Goal: Task Accomplishment & Management: Use online tool/utility

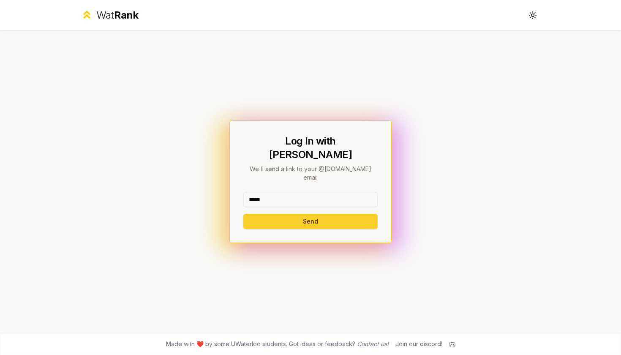
type input "*****"
click at [307, 214] on button "Send" at bounding box center [310, 221] width 134 height 15
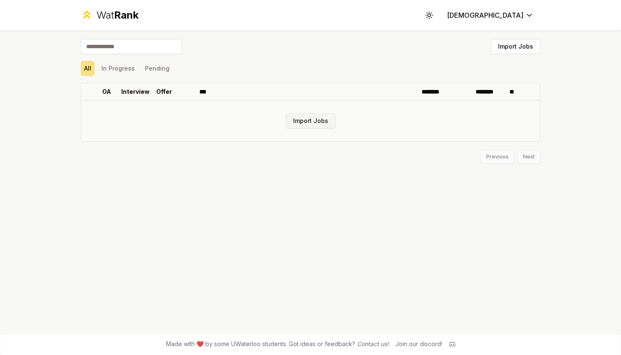
click at [302, 115] on button "Import Jobs" at bounding box center [310, 120] width 49 height 15
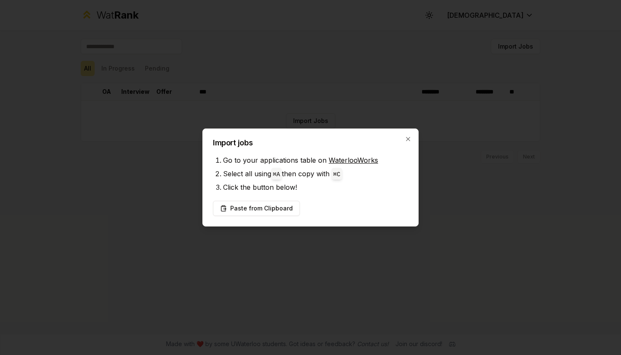
click at [351, 160] on link "WaterlooWorks" at bounding box center [353, 160] width 49 height 8
click at [254, 209] on button "Paste from Clipboard" at bounding box center [256, 208] width 87 height 15
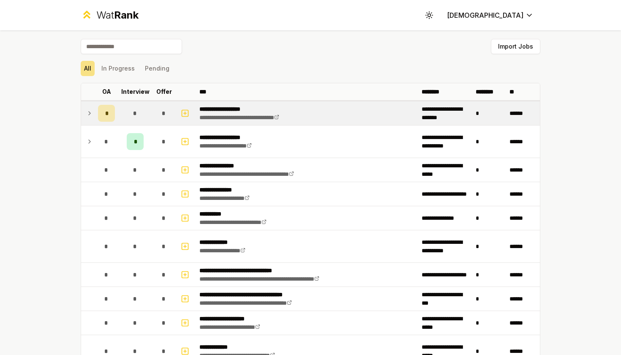
click at [83, 113] on td at bounding box center [88, 113] width 14 height 24
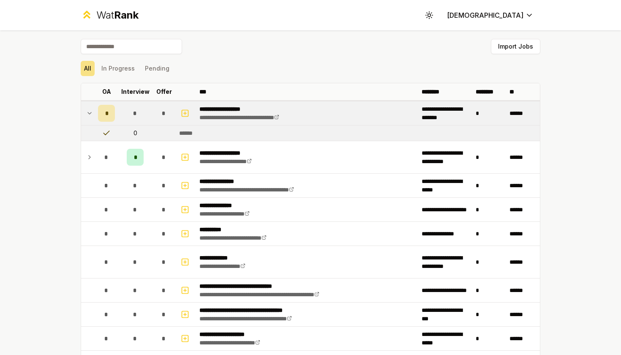
click at [183, 134] on div "******" at bounding box center [189, 133] width 20 height 8
click at [105, 130] on icon at bounding box center [106, 133] width 8 height 8
click at [87, 110] on icon at bounding box center [89, 113] width 7 height 10
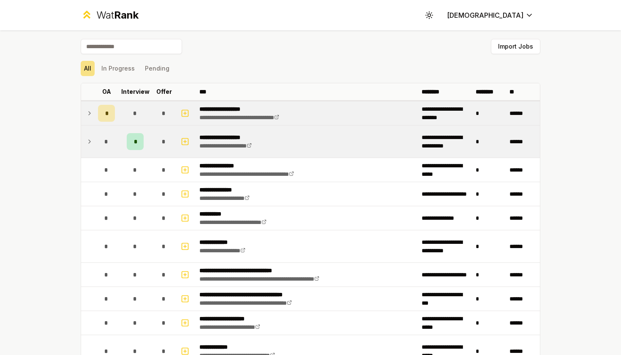
click at [134, 137] on div "*" at bounding box center [135, 141] width 17 height 17
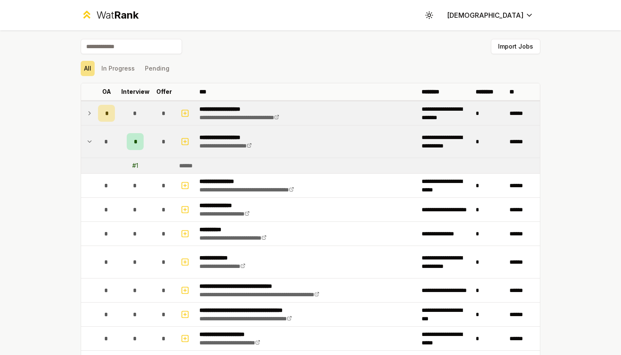
click at [133, 137] on div "*" at bounding box center [135, 141] width 17 height 17
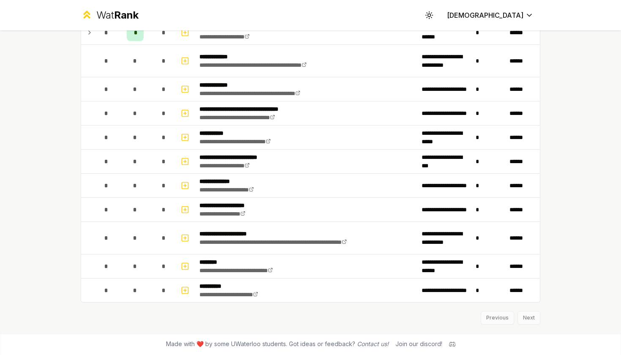
click at [528, 310] on div "Previous Next" at bounding box center [310, 313] width 459 height 22
click at [528, 314] on div "Previous Next" at bounding box center [310, 313] width 459 height 22
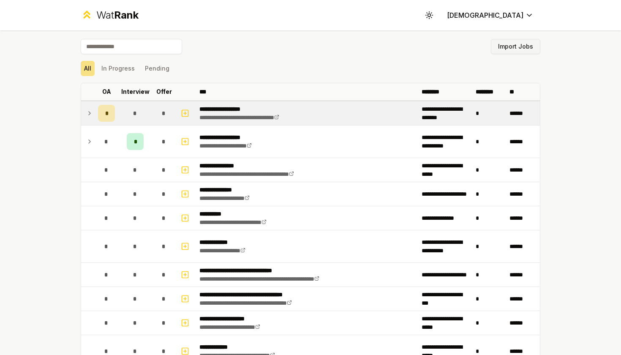
click at [529, 46] on button "Import Jobs" at bounding box center [515, 46] width 49 height 15
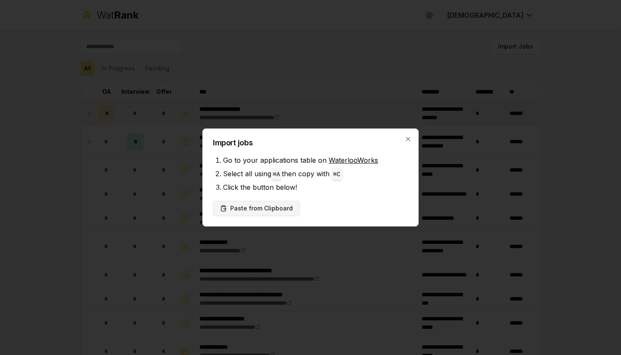
click at [263, 208] on button "Paste from Clipboard" at bounding box center [256, 208] width 87 height 15
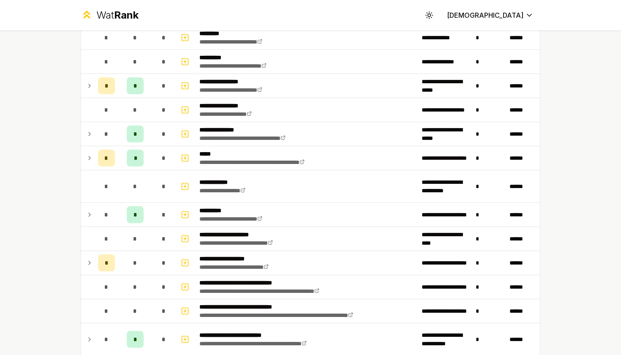
scroll to position [11, 0]
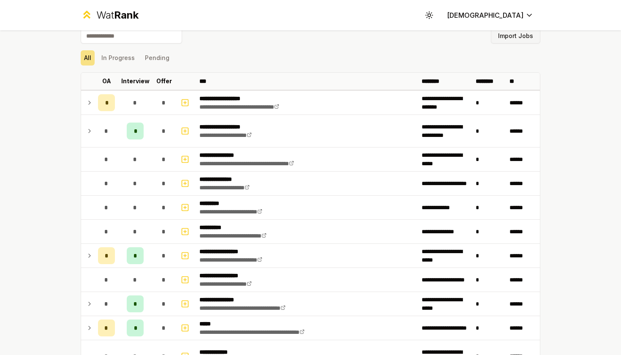
click at [508, 41] on button "Import Jobs" at bounding box center [515, 35] width 49 height 15
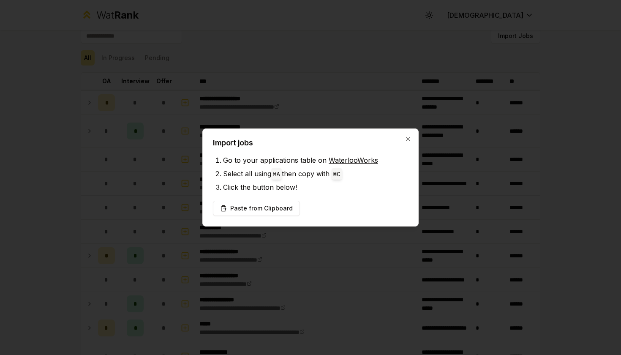
click at [274, 200] on div "Import jobs Go to your applications table on WaterlooWorks Select all using ⌘ A…" at bounding box center [310, 177] width 216 height 98
click at [274, 203] on button "Paste from Clipboard" at bounding box center [256, 208] width 87 height 15
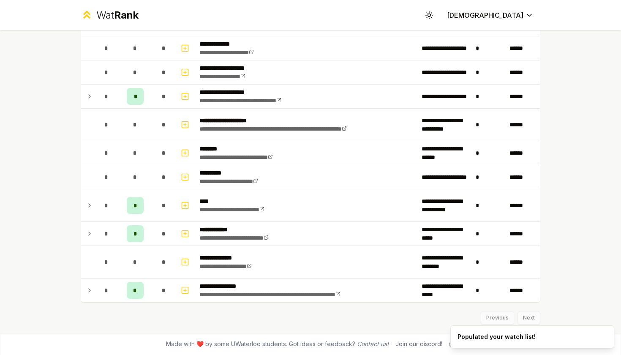
scroll to position [2561, 0]
click at [526, 313] on div "Previous Next" at bounding box center [310, 313] width 459 height 22
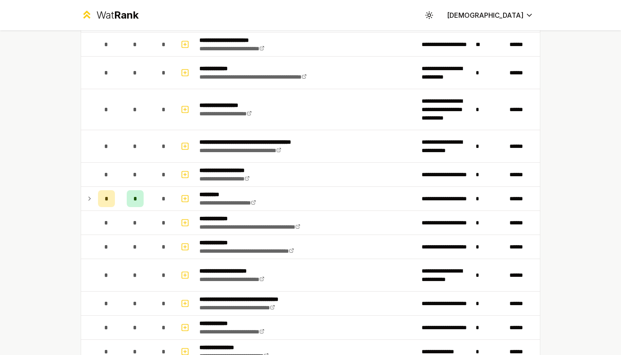
scroll to position [2131, 0]
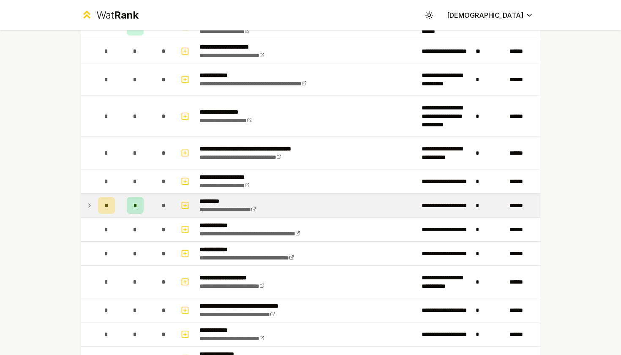
click at [94, 206] on td at bounding box center [88, 205] width 14 height 24
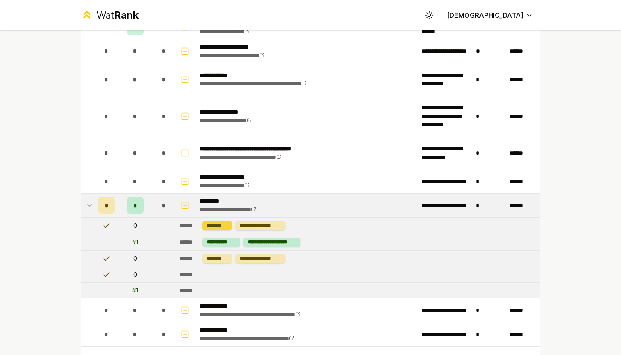
click at [221, 224] on div "*******" at bounding box center [217, 225] width 30 height 9
click at [253, 226] on div "**********" at bounding box center [260, 225] width 50 height 9
click at [223, 242] on div "**********" at bounding box center [221, 241] width 38 height 9
click at [274, 243] on div "**********" at bounding box center [271, 241] width 57 height 9
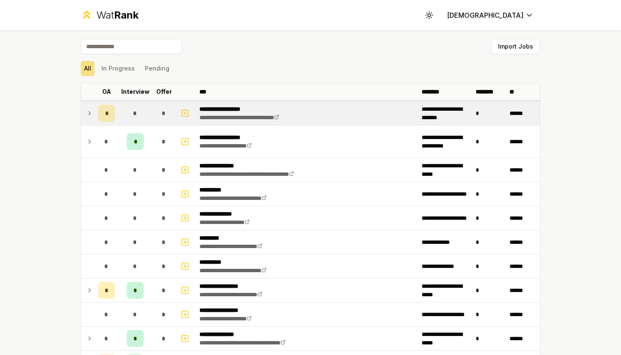
scroll to position [0, 0]
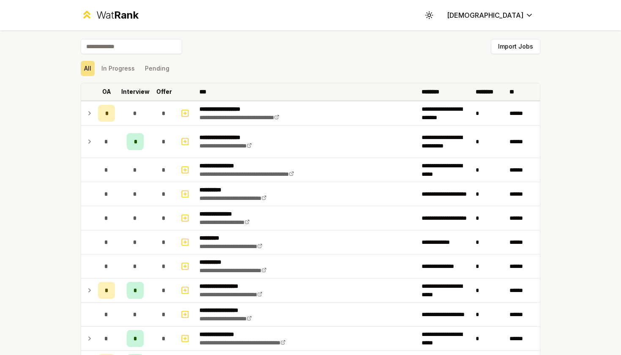
click at [135, 90] on p "Interview" at bounding box center [135, 91] width 28 height 8
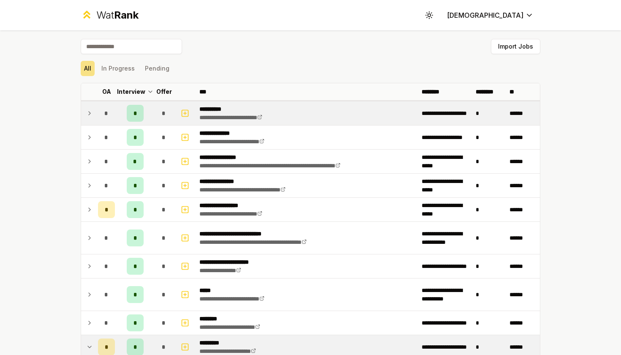
click at [136, 114] on span "*" at bounding box center [135, 113] width 4 height 8
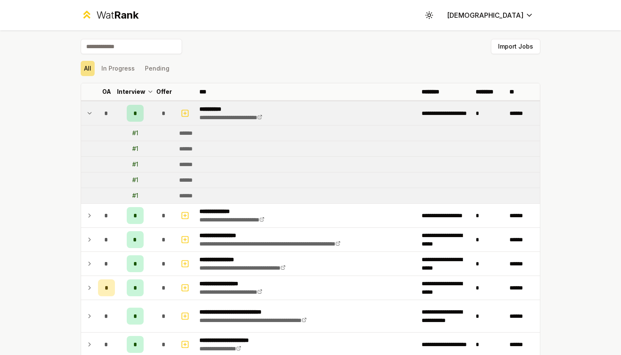
click at [136, 114] on span "*" at bounding box center [135, 113] width 4 height 8
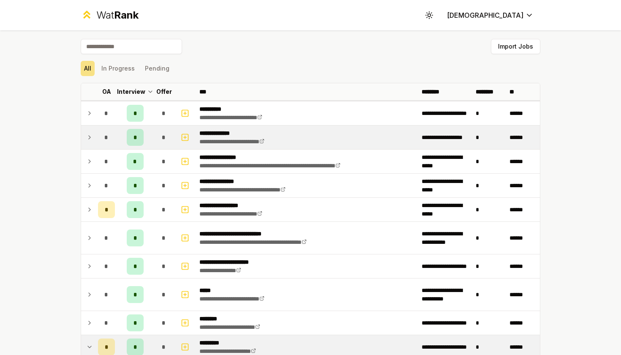
click at [137, 141] on div "*" at bounding box center [135, 137] width 17 height 17
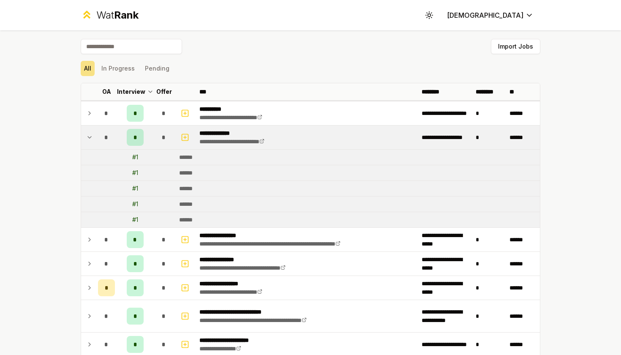
click at [137, 141] on div "*" at bounding box center [135, 137] width 17 height 17
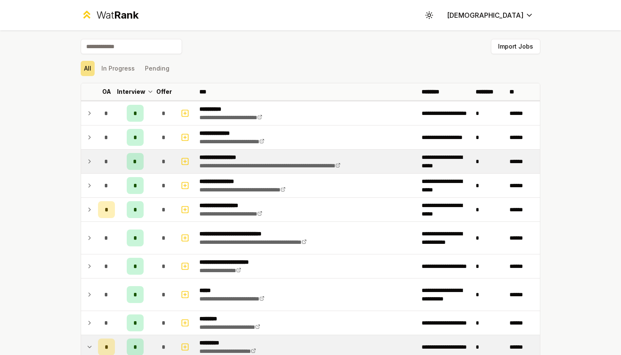
click at [134, 156] on div "*" at bounding box center [135, 161] width 17 height 17
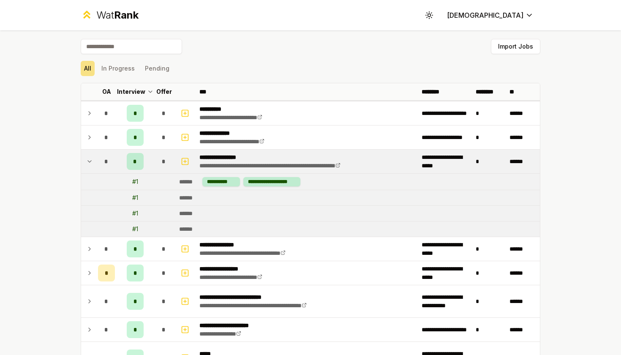
click at [134, 156] on div "*" at bounding box center [135, 161] width 17 height 17
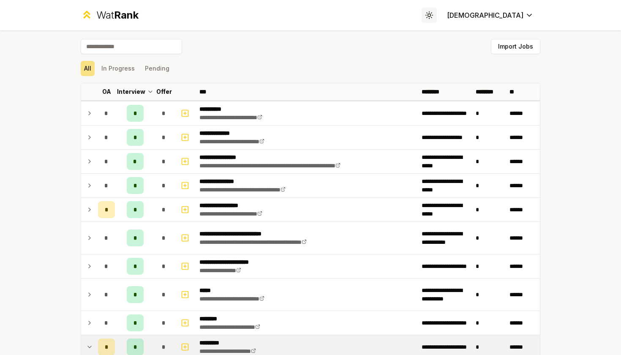
click at [437, 22] on button "Toggle theme" at bounding box center [428, 15] width 15 height 15
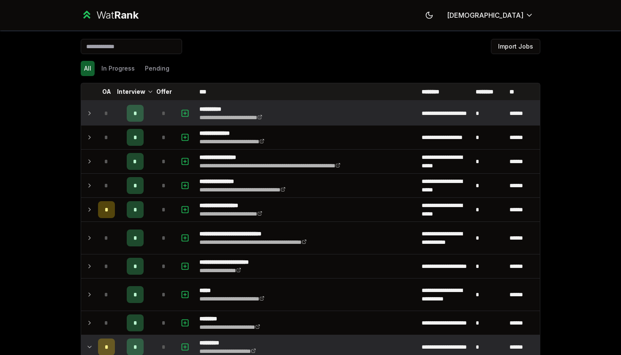
click at [140, 112] on div "*" at bounding box center [135, 113] width 17 height 17
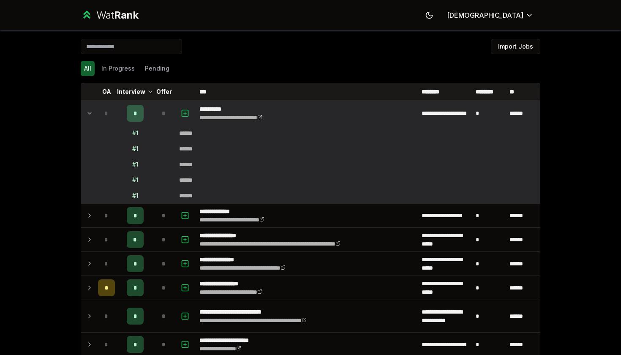
click at [134, 199] on div "# 1" at bounding box center [135, 195] width 6 height 8
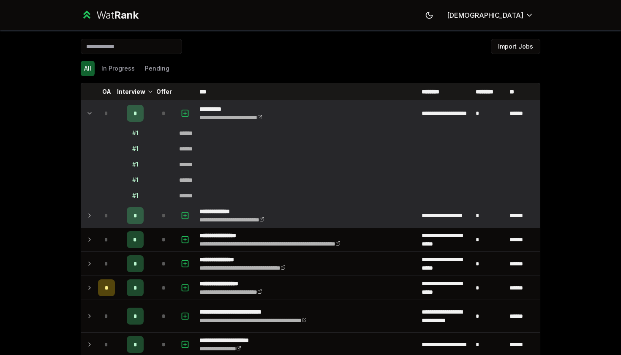
click at [134, 222] on div "*" at bounding box center [135, 215] width 17 height 17
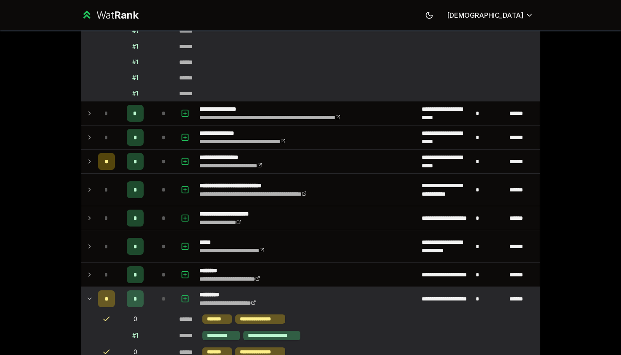
scroll to position [248, 0]
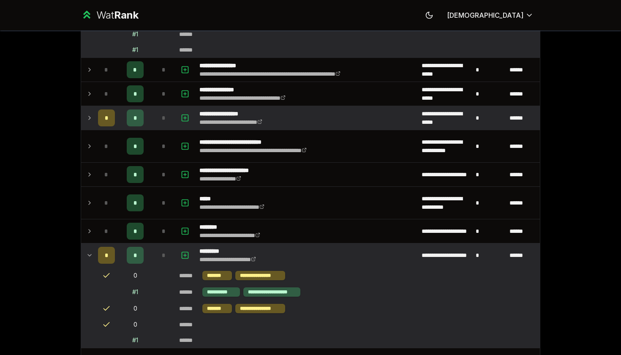
click at [149, 125] on td "*" at bounding box center [135, 118] width 34 height 24
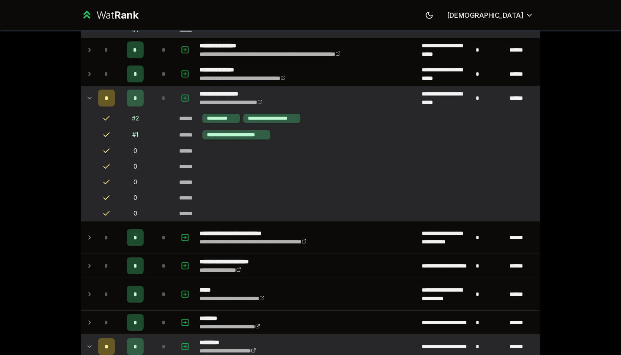
scroll to position [268, 0]
click at [231, 136] on div "**********" at bounding box center [236, 134] width 68 height 9
click at [139, 92] on div "*" at bounding box center [135, 97] width 17 height 17
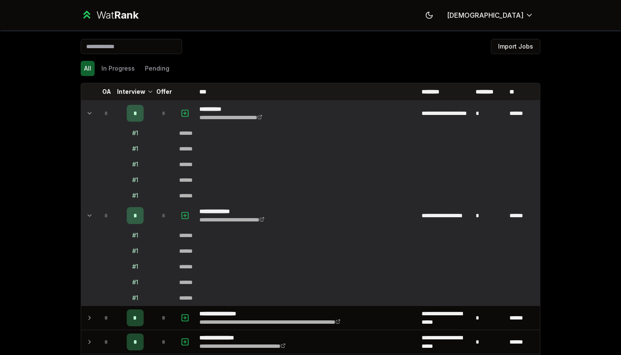
scroll to position [0, 0]
click at [95, 19] on div "Wat Rank" at bounding box center [110, 15] width 58 height 14
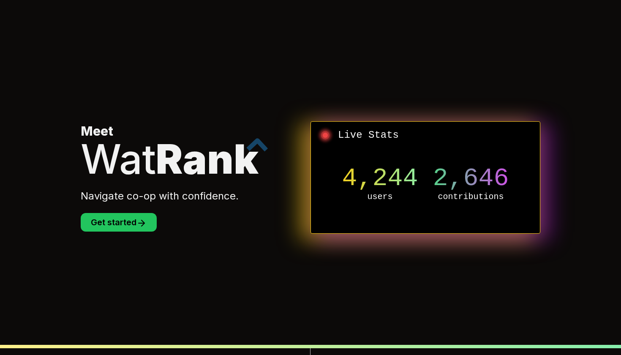
click at [121, 232] on section "Meet Wat Rank Navigate co-op with confidence. Get started Live Stats 4,244 user…" at bounding box center [310, 177] width 487 height 355
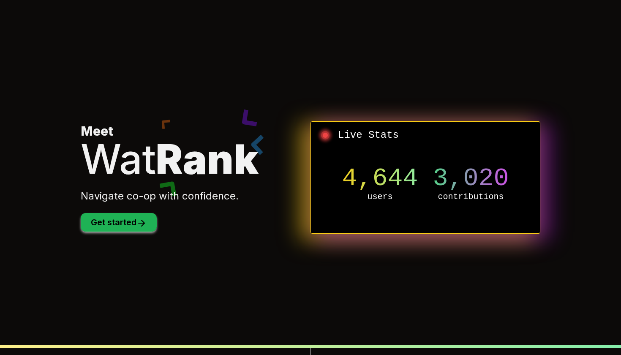
click at [127, 226] on button "Get started" at bounding box center [119, 222] width 76 height 19
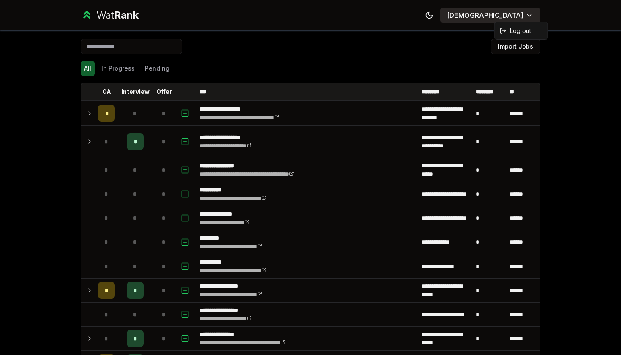
click at [527, 14] on html "**********" at bounding box center [310, 177] width 621 height 355
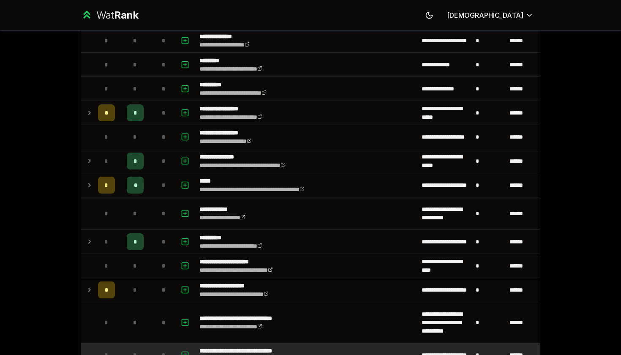
scroll to position [129, 0]
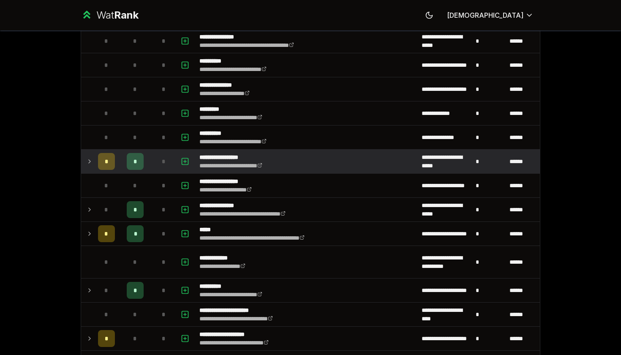
click at [86, 160] on td at bounding box center [88, 162] width 14 height 24
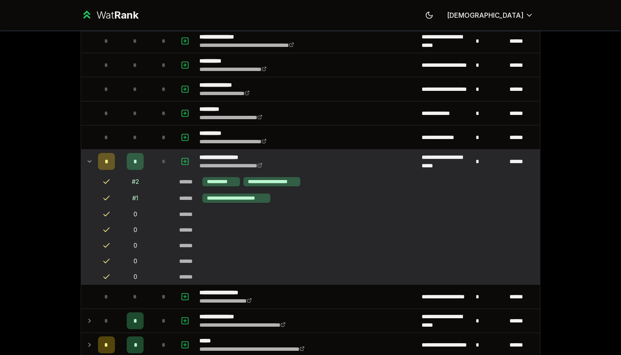
click at [87, 161] on icon at bounding box center [89, 161] width 7 height 10
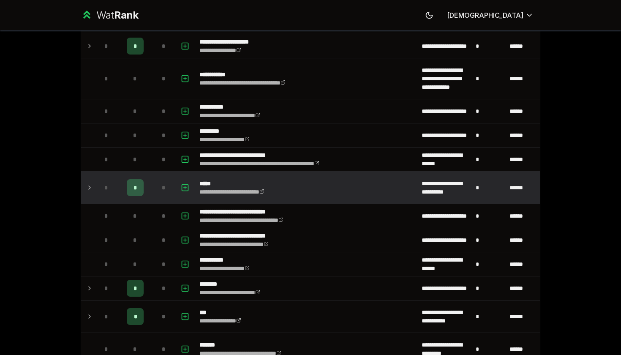
scroll to position [782, 0]
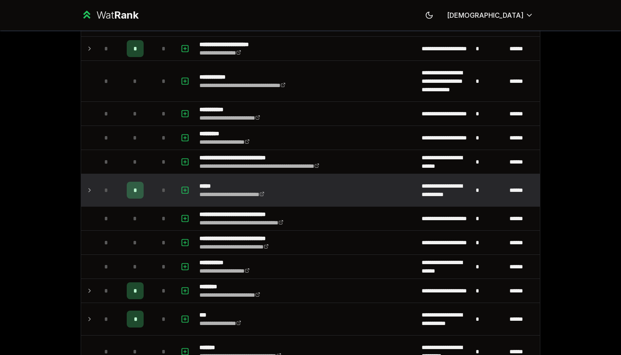
click at [100, 192] on div "*" at bounding box center [106, 190] width 17 height 17
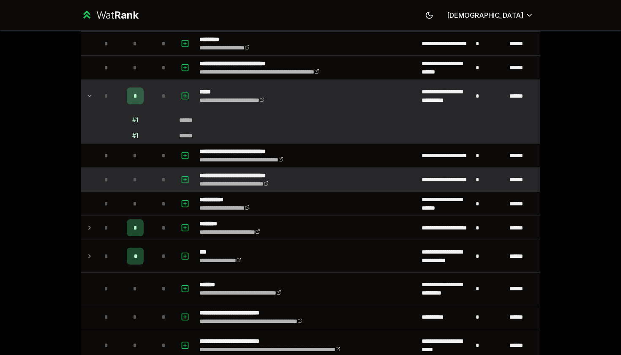
scroll to position [884, 0]
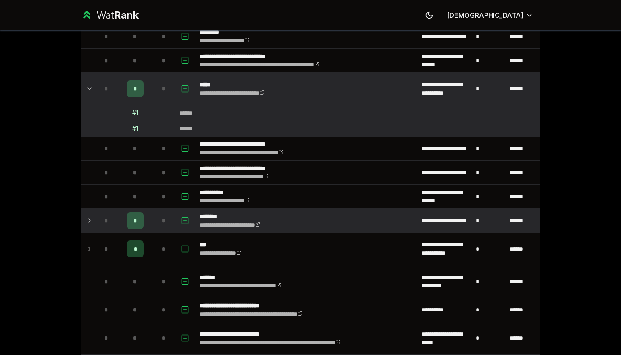
click at [133, 218] on div "*" at bounding box center [135, 220] width 17 height 17
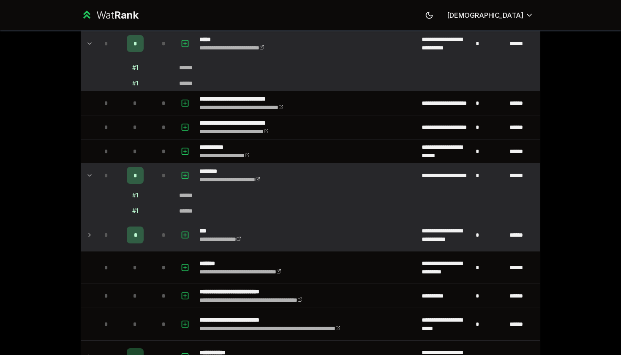
click at [134, 229] on div "*" at bounding box center [135, 234] width 17 height 17
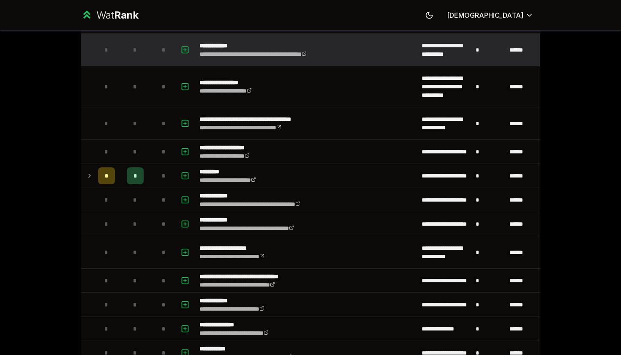
scroll to position [2248, 0]
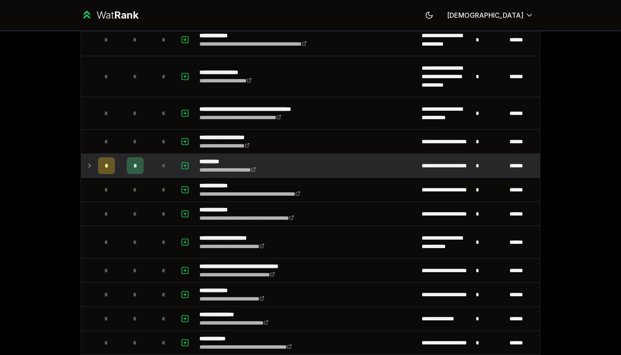
click at [133, 163] on span "*" at bounding box center [135, 165] width 4 height 8
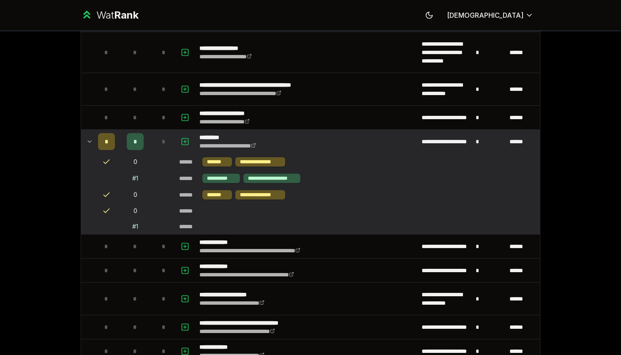
scroll to position [2279, 0]
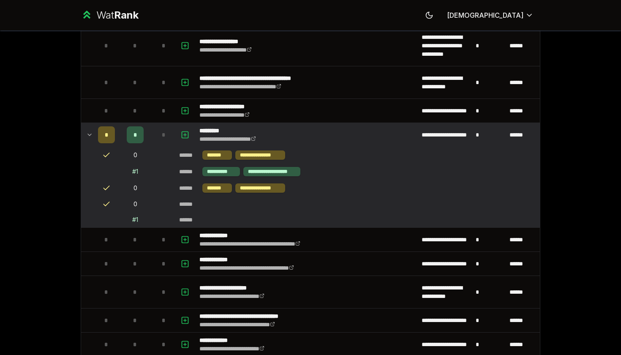
click at [135, 219] on div "# 1" at bounding box center [135, 219] width 6 height 8
click at [105, 187] on icon at bounding box center [106, 188] width 8 height 8
click at [109, 189] on icon at bounding box center [106, 188] width 8 height 8
click at [247, 188] on div "**********" at bounding box center [260, 187] width 50 height 9
click at [249, 155] on div "**********" at bounding box center [260, 154] width 50 height 9
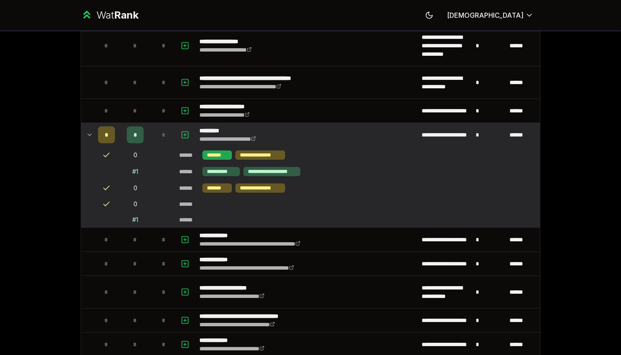
click at [228, 155] on div "*******" at bounding box center [217, 154] width 30 height 9
click at [228, 173] on div "**********" at bounding box center [221, 171] width 38 height 9
click at [271, 173] on div "**********" at bounding box center [271, 171] width 57 height 9
click at [454, 131] on td "**********" at bounding box center [445, 135] width 54 height 24
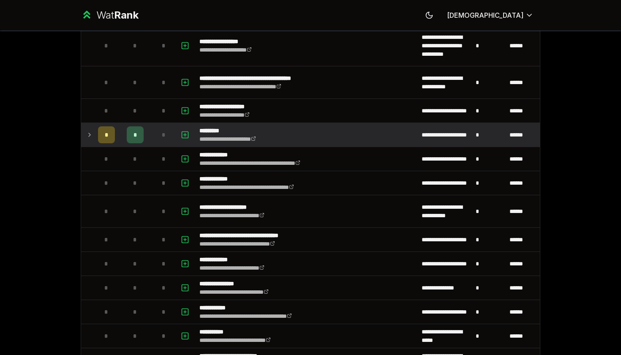
click at [454, 131] on td "**********" at bounding box center [445, 135] width 54 height 24
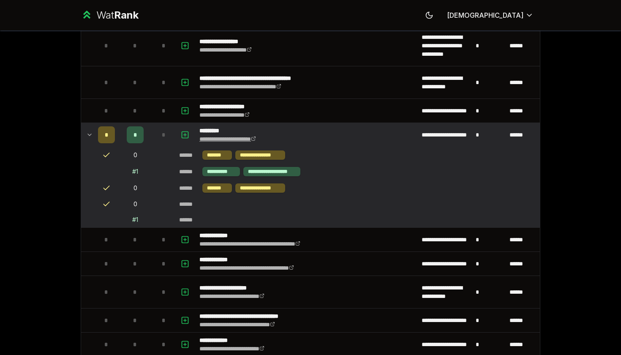
click at [256, 138] on icon at bounding box center [253, 138] width 5 height 5
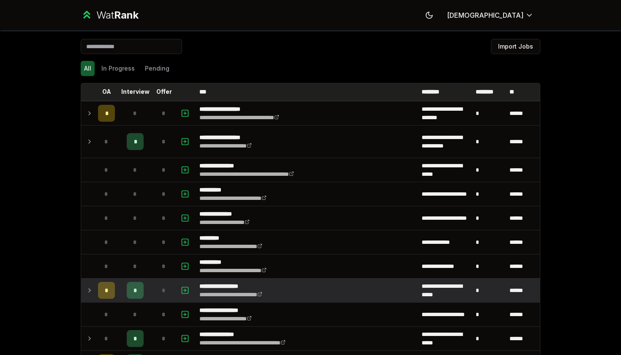
scroll to position [0, 0]
click at [124, 66] on button "In Progress" at bounding box center [118, 68] width 40 height 15
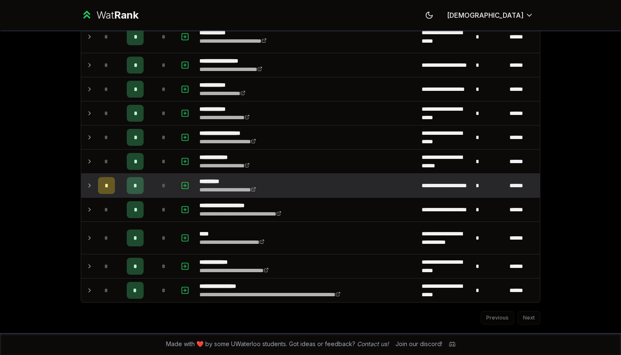
scroll to position [506, 0]
click at [185, 185] on icon "button" at bounding box center [185, 185] width 8 height 10
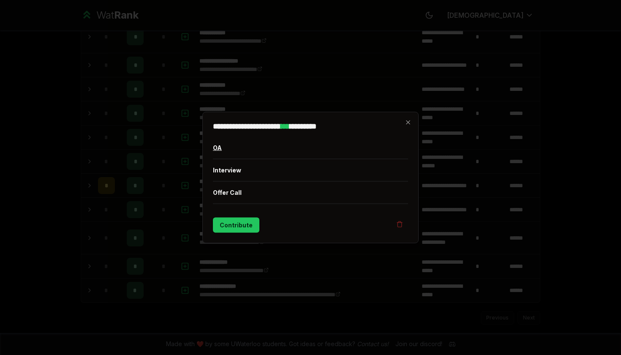
click at [275, 149] on button "OA" at bounding box center [310, 148] width 195 height 22
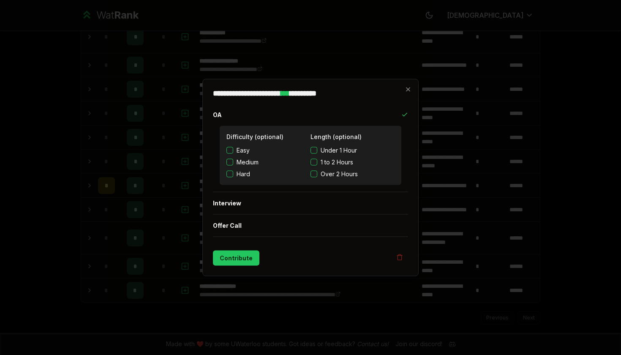
click at [251, 150] on label "Easy" at bounding box center [268, 150] width 84 height 8
click at [233, 150] on button "Easy" at bounding box center [229, 150] width 7 height 7
click at [237, 146] on span "Easy" at bounding box center [243, 150] width 13 height 8
click at [233, 147] on button "Easy" at bounding box center [229, 150] width 7 height 7
click at [231, 199] on button "Interview" at bounding box center [310, 203] width 195 height 22
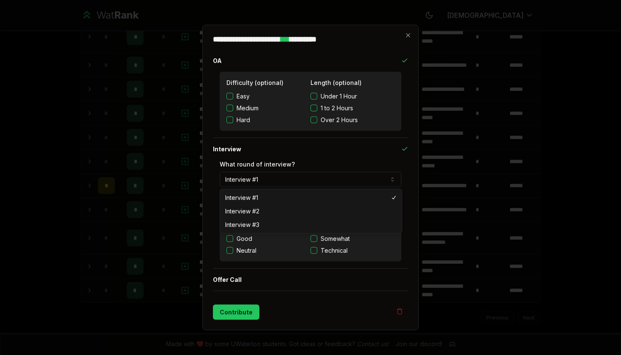
click at [279, 175] on button "Interview #1" at bounding box center [311, 179] width 182 height 15
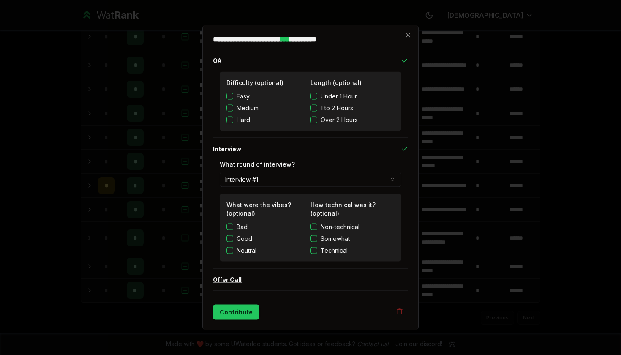
click at [248, 282] on button "Offer Call" at bounding box center [310, 280] width 195 height 22
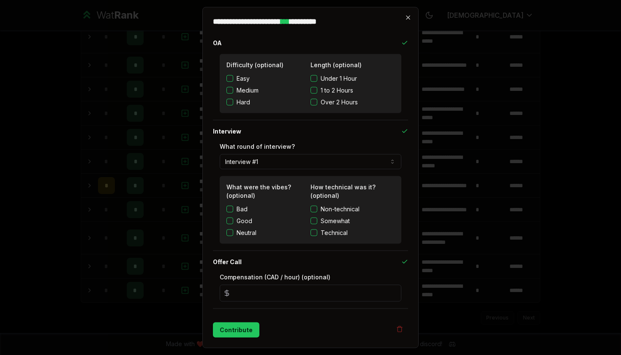
click at [410, 18] on icon "button" at bounding box center [408, 17] width 7 height 7
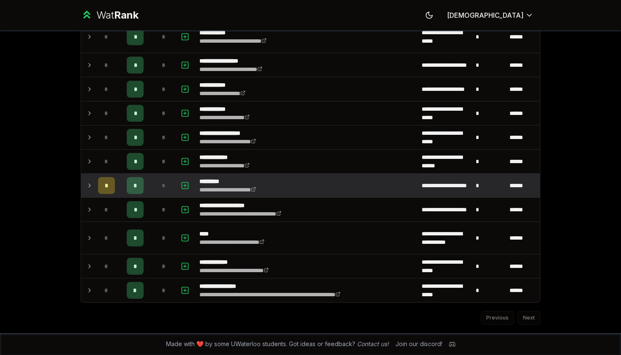
click at [89, 185] on icon at bounding box center [89, 185] width 7 height 10
